Goal: Check status: Check status

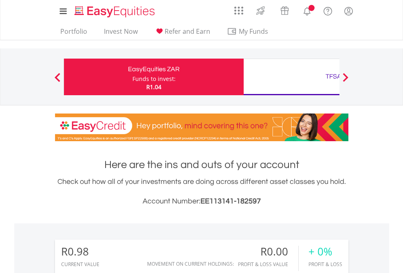
scroll to position [78, 128]
click at [132, 77] on div "Funds to invest:" at bounding box center [153, 79] width 43 height 8
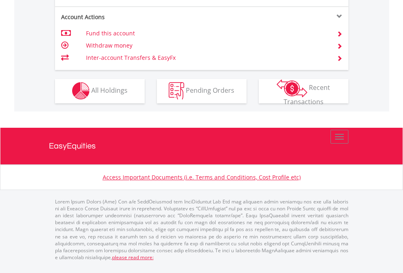
scroll to position [762, 0]
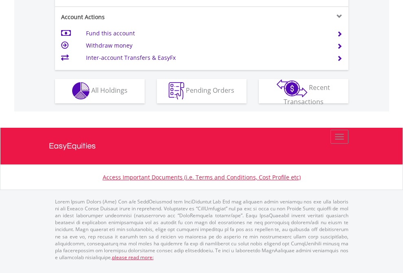
scroll to position [762, 0]
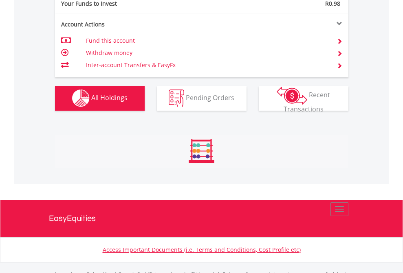
scroll to position [807, 0]
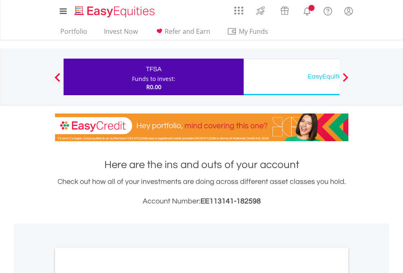
scroll to position [490, 0]
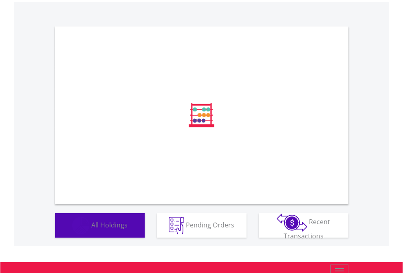
click at [91, 229] on span "All Holdings" at bounding box center [109, 224] width 36 height 9
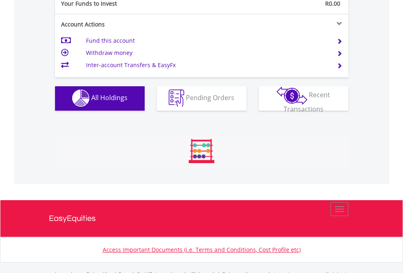
scroll to position [807, 0]
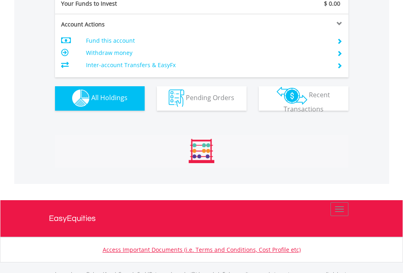
scroll to position [807, 0]
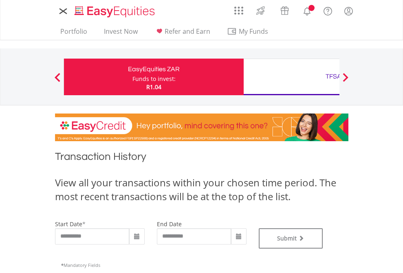
type input "**********"
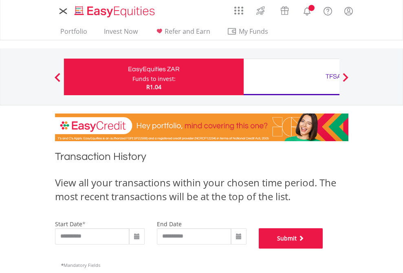
click at [323, 249] on button "Submit" at bounding box center [291, 239] width 64 height 20
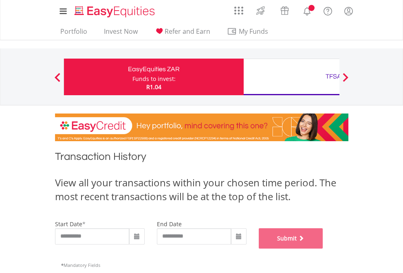
scroll to position [331, 0]
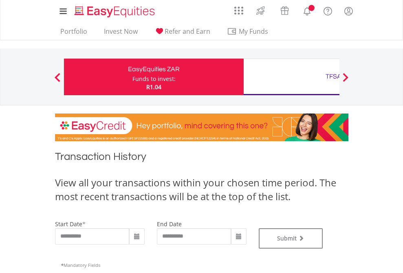
click at [291, 77] on div "TFSA" at bounding box center [334, 76] width 170 height 11
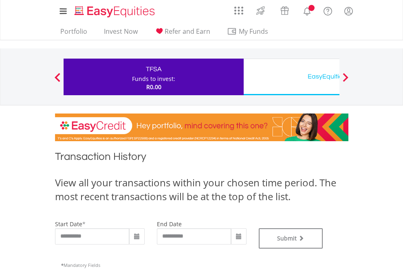
type input "**********"
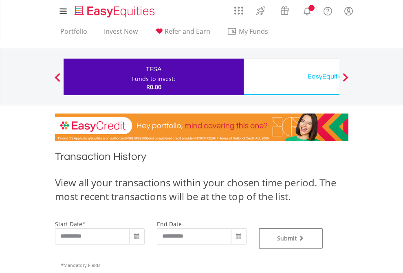
click at [291, 77] on div "EasyEquities USD" at bounding box center [334, 76] width 170 height 11
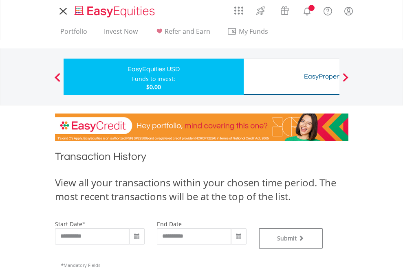
type input "**********"
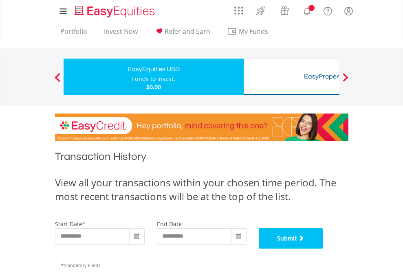
click at [323, 249] on button "Submit" at bounding box center [291, 239] width 64 height 20
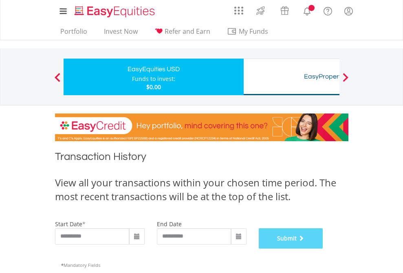
scroll to position [331, 0]
